Goal: Communication & Community: Ask a question

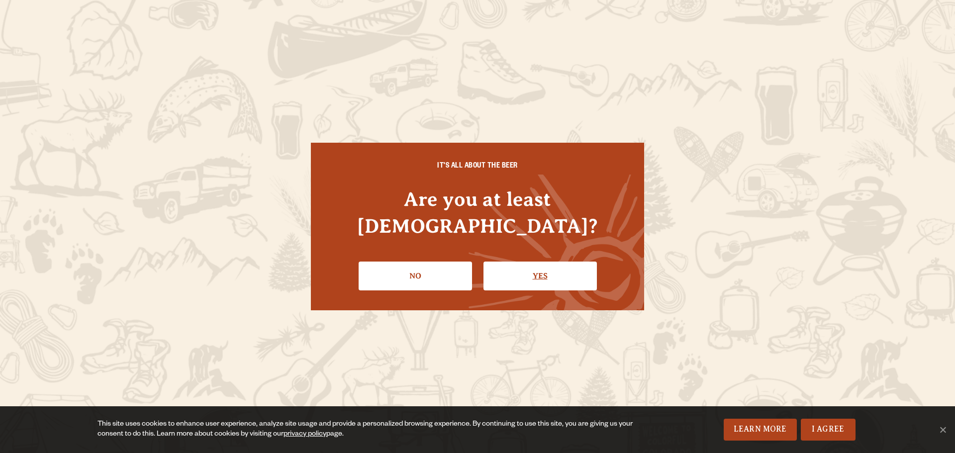
click at [554, 262] on link "Yes" at bounding box center [540, 276] width 113 height 29
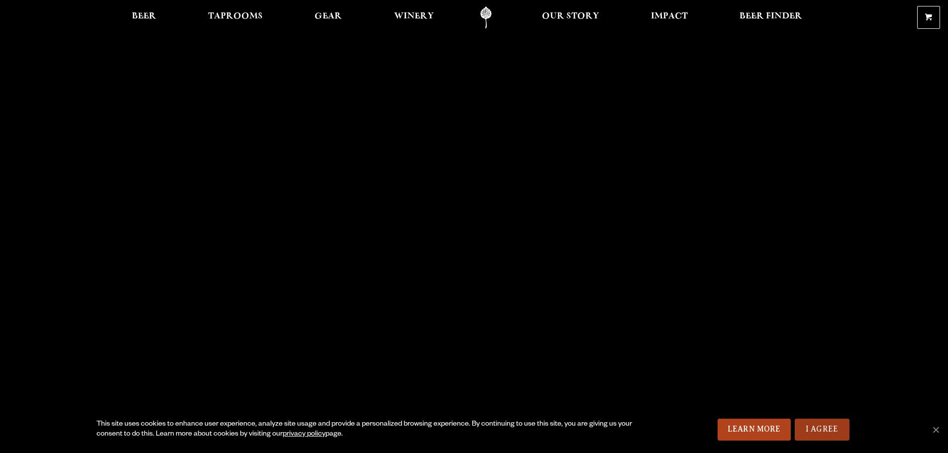
drag, startPoint x: 817, startPoint y: 428, endPoint x: 805, endPoint y: 401, distance: 30.3
click at [817, 428] on link "I Agree" at bounding box center [822, 430] width 55 height 22
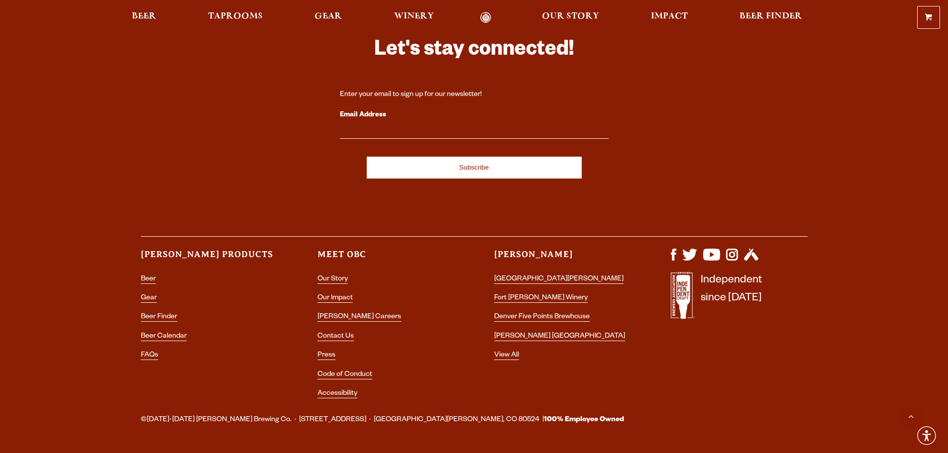
scroll to position [2921, 0]
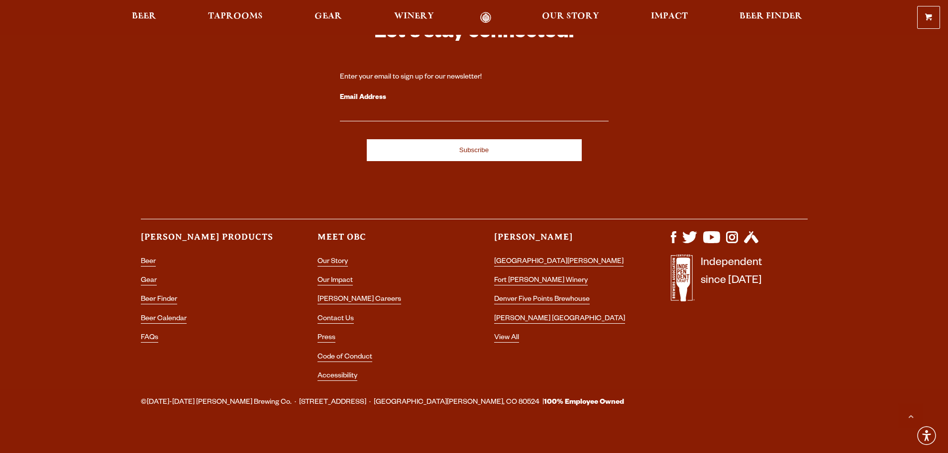
click at [861, 214] on div "Let's stay connected! Enter your email to sign up for our newsletter! Email Add…" at bounding box center [474, 168] width 948 height 441
click at [331, 315] on link "Contact Us" at bounding box center [335, 319] width 36 height 9
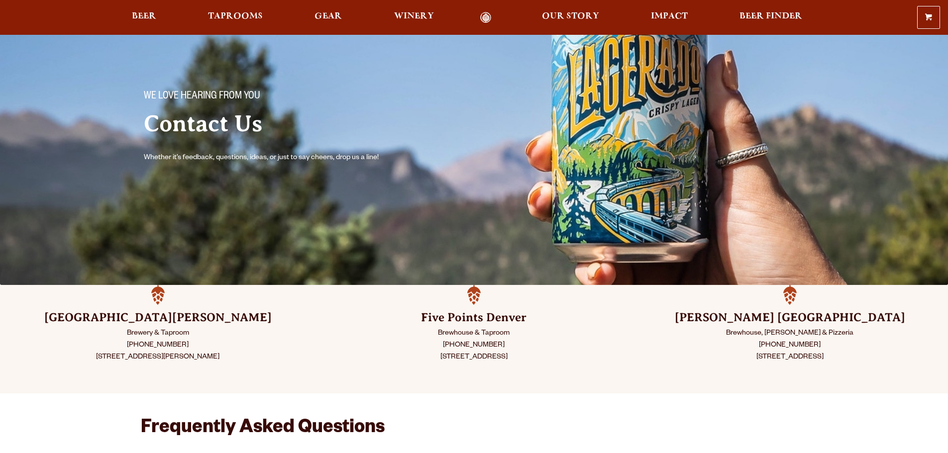
scroll to position [149, 0]
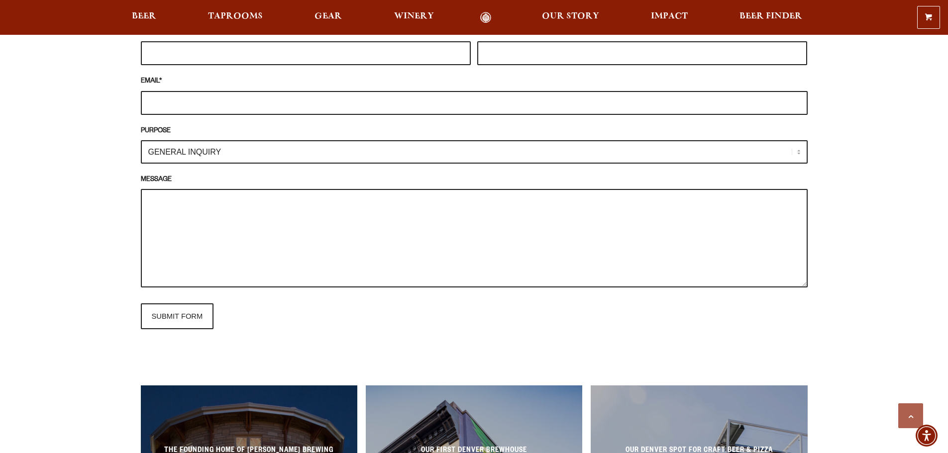
click at [854, 223] on div "Frequently Asked Questions What’s Your Shipping & Exchange Policy? Shipping: Ou…" at bounding box center [474, 118] width 948 height 1262
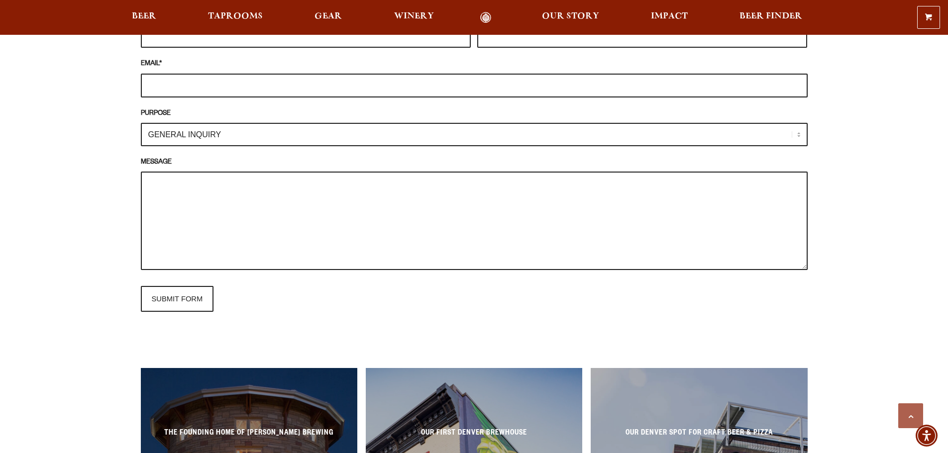
scroll to position [945, 0]
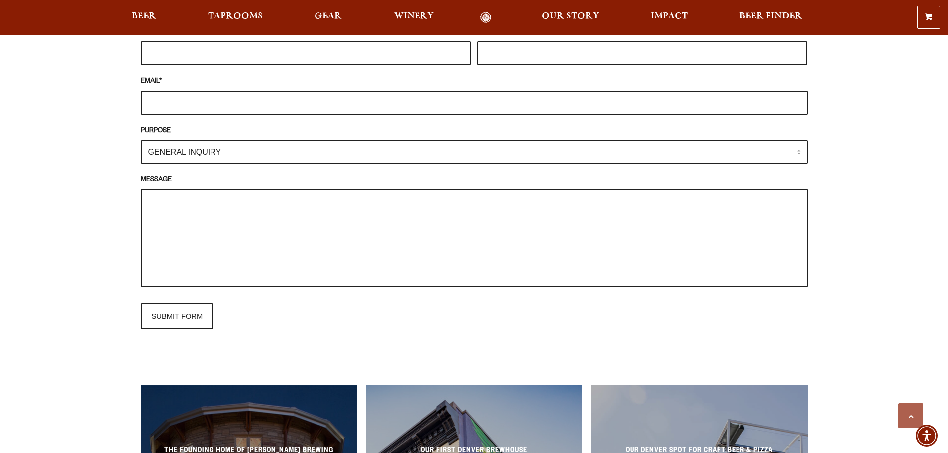
click at [378, 147] on select "GENERAL INQUIRY TAPROOM / BREWERY WINERY BOOK A TOUR MEDIA INQUIRY GEAR SHOP [P…" at bounding box center [474, 151] width 667 height 23
select select "TAPROOM / BREWERY"
click at [141, 140] on select "GENERAL INQUIRY TAPROOM / BREWERY WINERY BOOK A TOUR MEDIA INQUIRY GEAR SHOP [P…" at bounding box center [474, 151] width 667 height 23
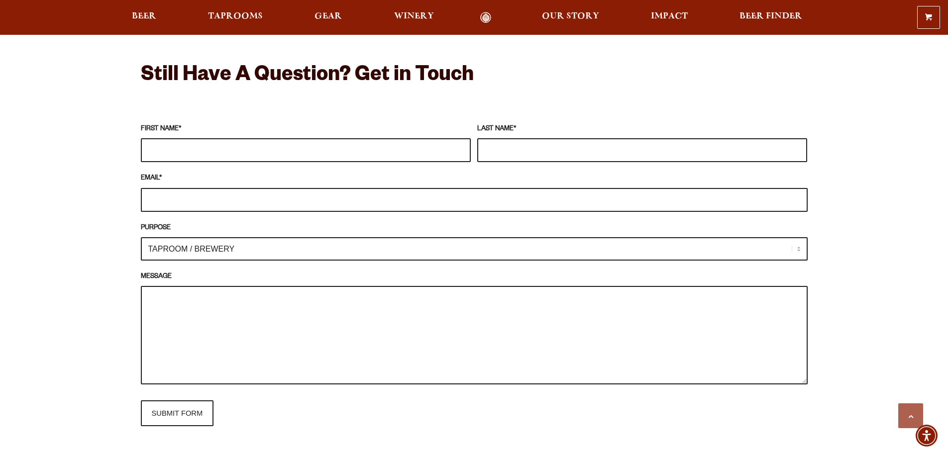
scroll to position [846, 0]
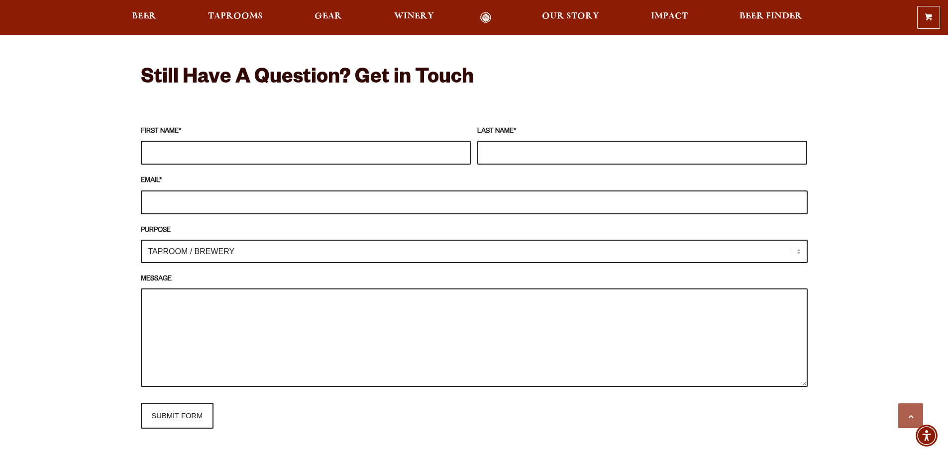
click at [211, 155] on input "FIRST NAME *" at bounding box center [306, 153] width 330 height 24
type input "Abby"
click at [489, 150] on input "Aams" at bounding box center [642, 153] width 330 height 24
type input "[PERSON_NAME]"
click at [455, 181] on label "EMAIL *" at bounding box center [474, 181] width 667 height 11
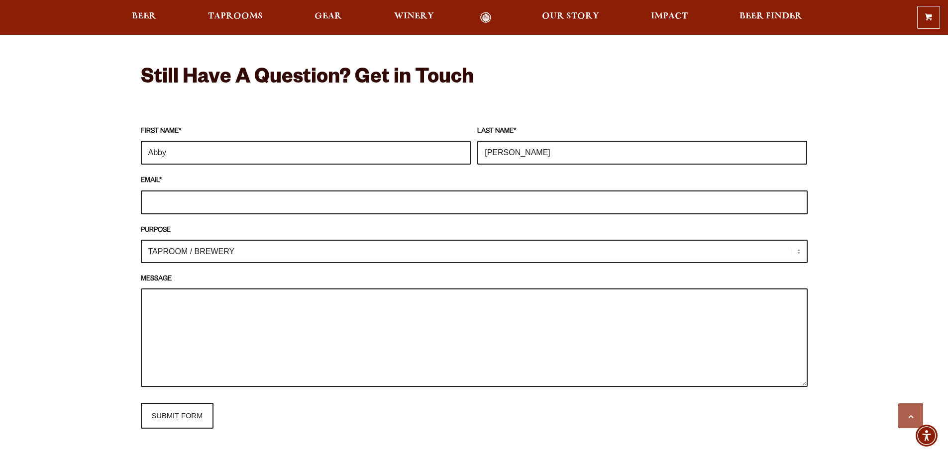
click at [455, 191] on input "EMAIL *" at bounding box center [474, 203] width 667 height 24
click at [458, 201] on input "EMAIL *" at bounding box center [474, 203] width 667 height 24
type input "aadams@lokalhomes.com"
click at [255, 328] on textarea "MESSAGE" at bounding box center [474, 338] width 667 height 99
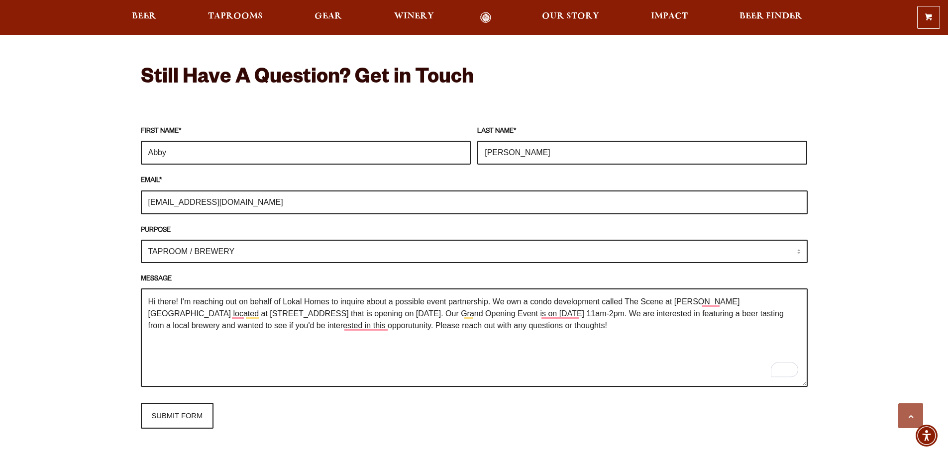
click at [421, 309] on textarea "Hi there! I'm reaching out on behalf of Lokal Homes to inquire about a possible…" at bounding box center [474, 338] width 667 height 99
drag, startPoint x: 583, startPoint y: 332, endPoint x: 65, endPoint y: 237, distance: 526.2
click at [65, 237] on div "Frequently Asked Questions What’s Your Shipping & Exchange Policy? Shipping: Ou…" at bounding box center [474, 217] width 948 height 1262
click at [596, 324] on textarea "Hi there! I'm reaching out on behalf of Lokal Homes to inquire about a possible…" at bounding box center [474, 338] width 667 height 99
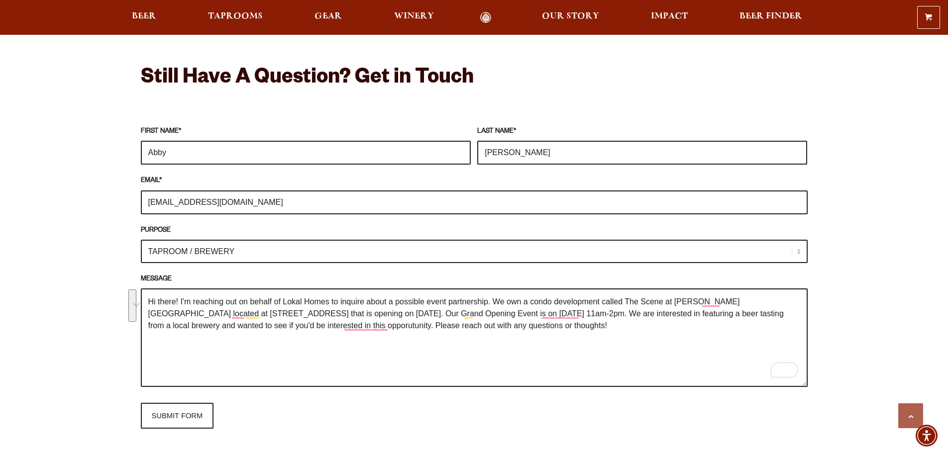
drag, startPoint x: 669, startPoint y: 328, endPoint x: 134, endPoint y: 290, distance: 536.2
click at [134, 290] on div "Frequently Asked Questions What’s Your Shipping & Exchange Policy? Shipping: Ou…" at bounding box center [474, 217] width 716 height 1262
paste textarea "[Brewery Name] Team, I’m reaching out on behalf of Lokal Homes about a possible…"
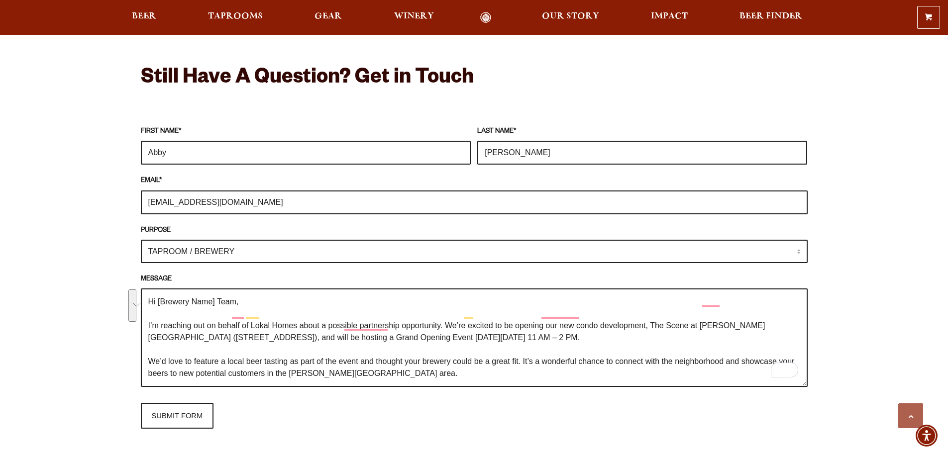
scroll to position [87, 0]
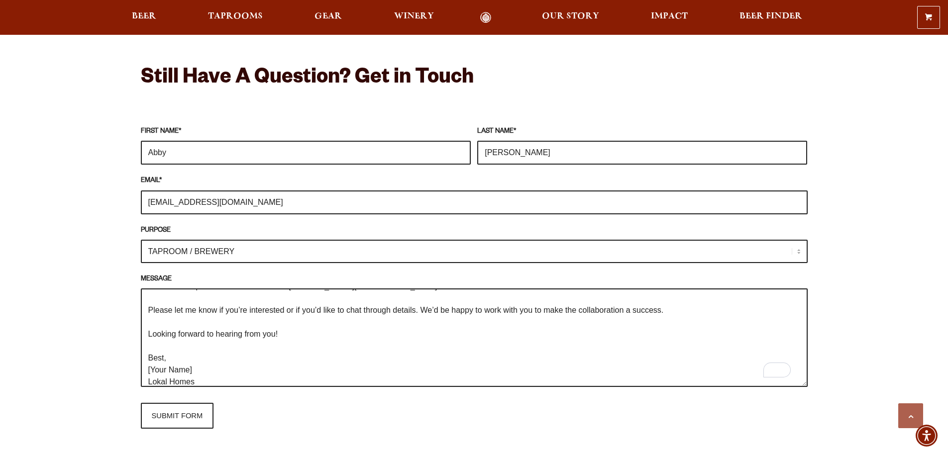
drag, startPoint x: 193, startPoint y: 368, endPoint x: 139, endPoint y: 376, distance: 53.9
click at [139, 376] on div "Frequently Asked Questions What’s Your Shipping & Exchange Policy? Shipping: Ou…" at bounding box center [474, 217] width 716 height 1262
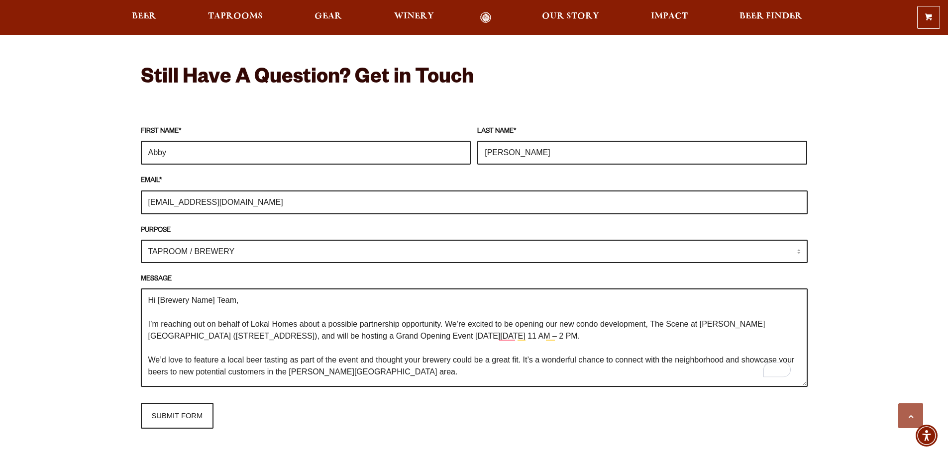
scroll to position [0, 0]
drag, startPoint x: 213, startPoint y: 299, endPoint x: 174, endPoint y: 303, distance: 40.0
click at [150, 310] on textarea "Hi [Brewery Name] Team, I’m reaching out on behalf of Lokal Homes about a possi…" at bounding box center [474, 338] width 667 height 99
click at [229, 304] on textarea "Hi [Brewery Name] Team, I’m reaching out on behalf of Lokal Homes about a possi…" at bounding box center [474, 338] width 667 height 99
drag, startPoint x: 216, startPoint y: 301, endPoint x: 159, endPoint y: 294, distance: 58.1
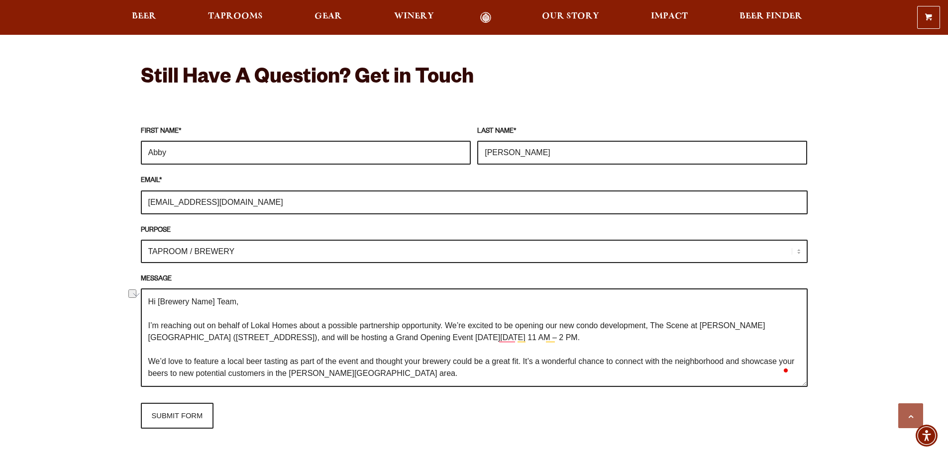
click at [159, 294] on textarea "Hi [Brewery Name] Team, I’m reaching out on behalf of Lokal Homes about a possi…" at bounding box center [474, 338] width 667 height 99
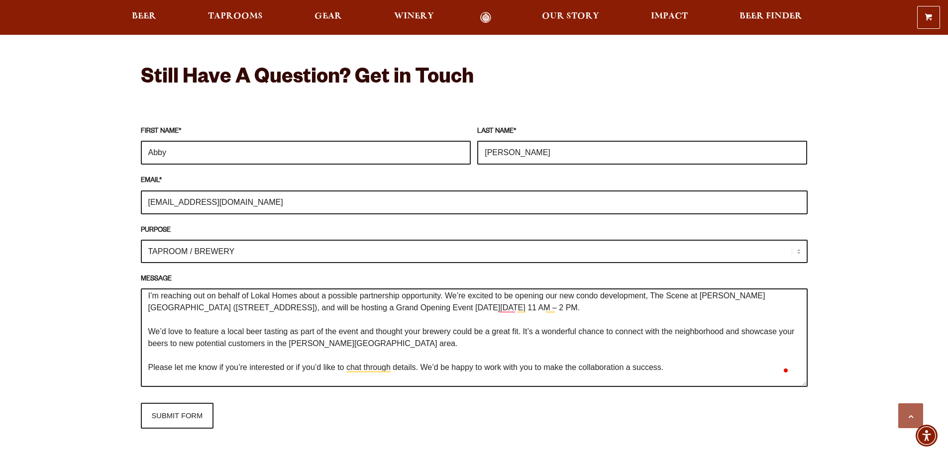
scroll to position [95, 0]
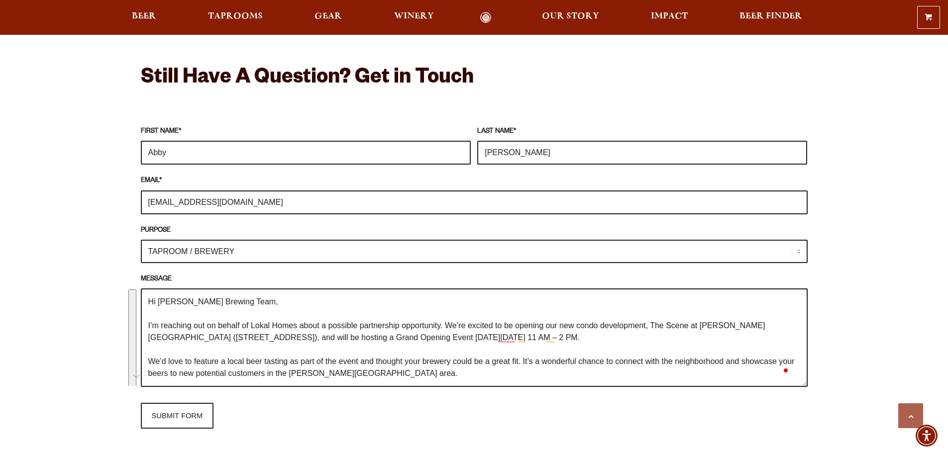
drag, startPoint x: 237, startPoint y: 377, endPoint x: 121, endPoint y: 261, distance: 163.9
click at [121, 261] on div "Frequently Asked Questions What’s Your Shipping & Exchange Policy? Shipping: Ou…" at bounding box center [474, 217] width 716 height 1262
type textarea "Hi Odell Brewing Team, I’m reaching out on behalf of Lokal Homes about a possib…"
click at [105, 313] on div "Frequently Asked Questions What’s Your Shipping & Exchange Policy? Shipping: Ou…" at bounding box center [474, 217] width 948 height 1262
click at [190, 416] on input "SUBMIT FORM" at bounding box center [177, 416] width 73 height 26
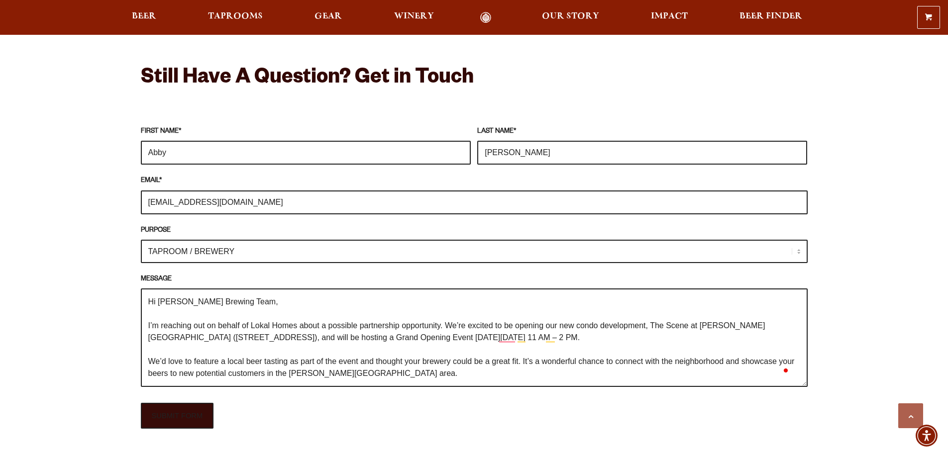
type input "Sending"
